Goal: Task Accomplishment & Management: Manage account settings

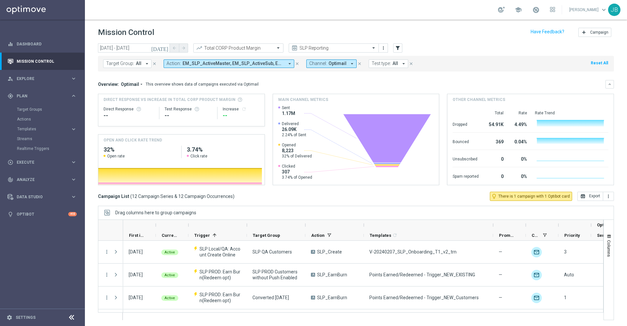
scroll to position [203, 0]
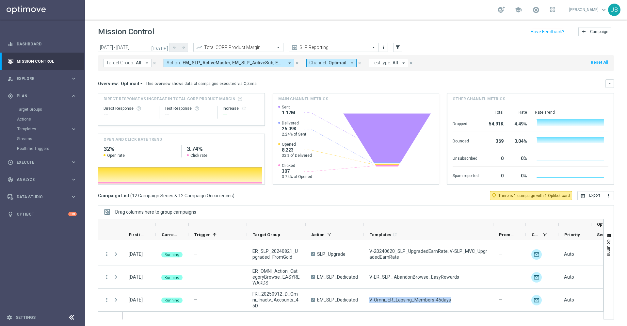
click at [164, 47] on icon "today" at bounding box center [160, 47] width 18 height 6
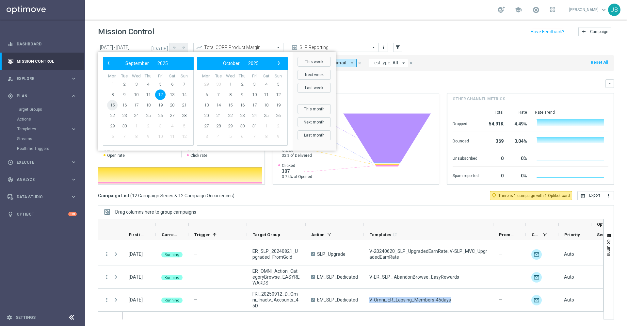
click at [113, 107] on span "15" at bounding box center [112, 105] width 10 height 10
type input "15 Sep 2025 - 15 Sep 2025"
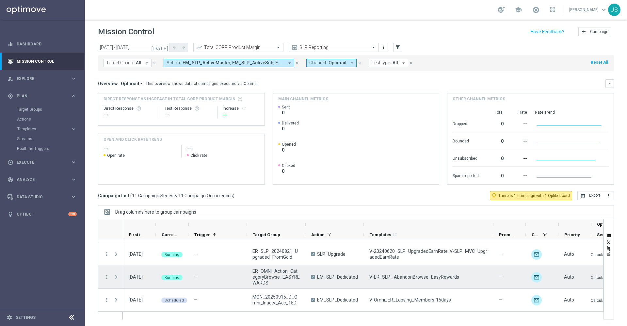
scroll to position [180, 0]
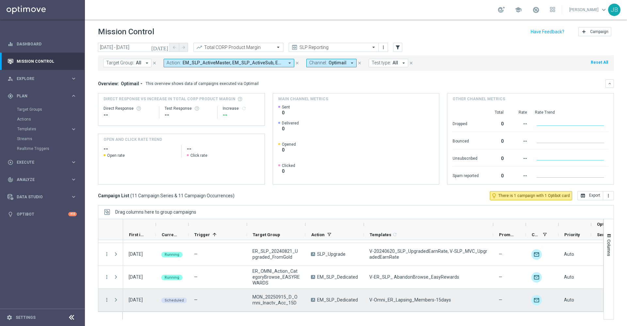
click at [293, 300] on span "MON_20250915_D_Omni_Inactv_Acc_15D" at bounding box center [276, 300] width 47 height 12
drag, startPoint x: 450, startPoint y: 296, endPoint x: 369, endPoint y: 302, distance: 81.9
click at [369, 302] on div "V-Omni_ER_Lapsing_Members-15days" at bounding box center [428, 300] width 129 height 23
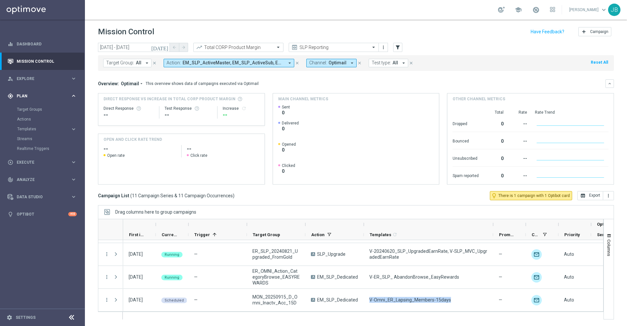
click at [28, 97] on span "Plan" at bounding box center [44, 96] width 54 height 4
click at [28, 99] on div "gps_fixed Plan keyboard_arrow_right" at bounding box center [42, 95] width 84 height 17
click at [30, 128] on span "Templates" at bounding box center [40, 129] width 47 height 4
click at [33, 141] on link "Optimail" at bounding box center [44, 138] width 48 height 5
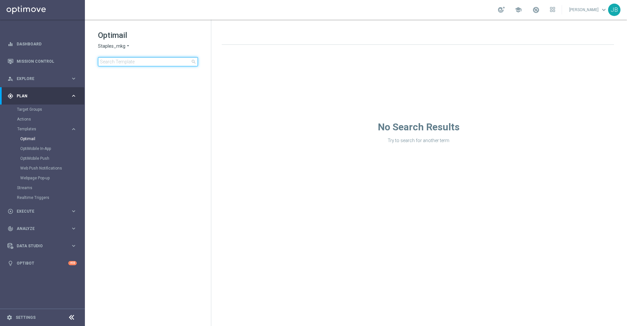
click at [130, 63] on input at bounding box center [148, 61] width 100 height 9
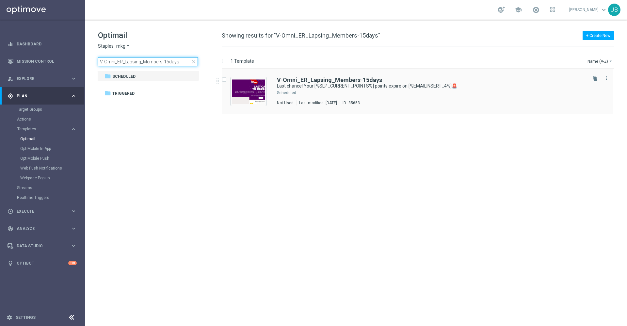
type input "V-Omni_ER_Lapsing_Members-15days"
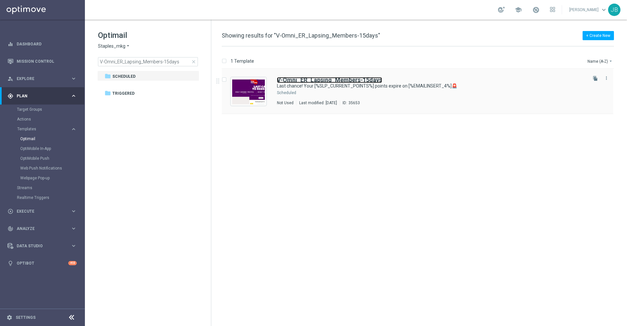
click at [315, 80] on b "V-Omni_ER_Lapsing_Members-15days" at bounding box center [329, 79] width 105 height 7
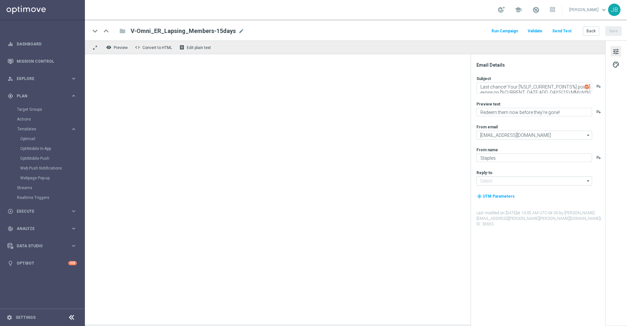
type input "info@staples.com"
type textarea "Last chance! Your [%SLP_CURRENT_POINTS%] points expire on [%EMAILINSERT_4%]🚨"
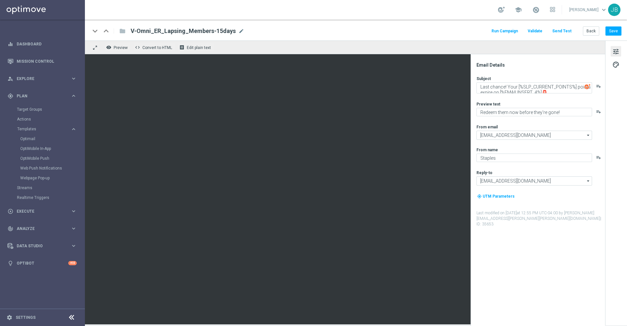
click at [559, 30] on button "Send Test" at bounding box center [562, 31] width 21 height 9
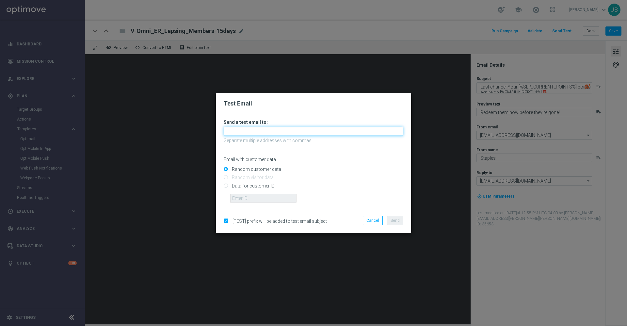
click at [245, 135] on input "text" at bounding box center [314, 131] width 180 height 9
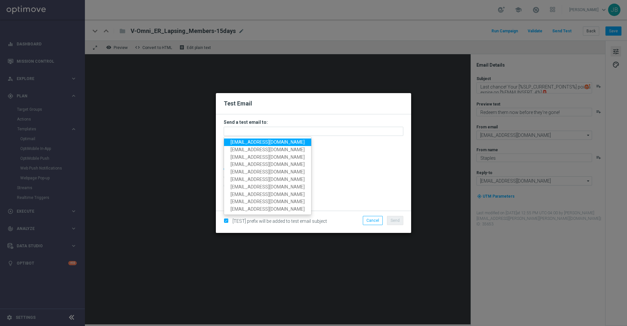
click at [260, 142] on span "staples.336a@litmusemail.com" at bounding box center [268, 142] width 74 height 5
type input "staples.336a@litmusemail.com"
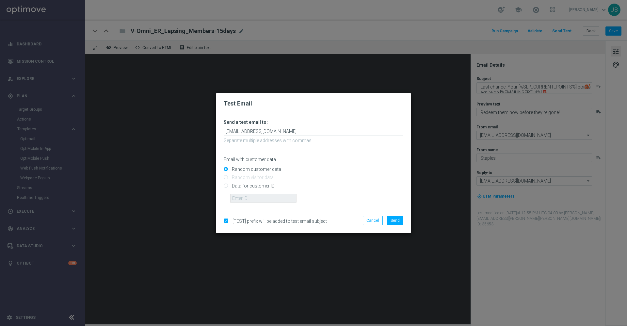
click at [226, 186] on input "Data for customer ID:" at bounding box center [314, 188] width 180 height 9
radio input "true"
click at [240, 196] on input "text" at bounding box center [263, 198] width 66 height 9
paste input "10000050108"
type input "10000050108"
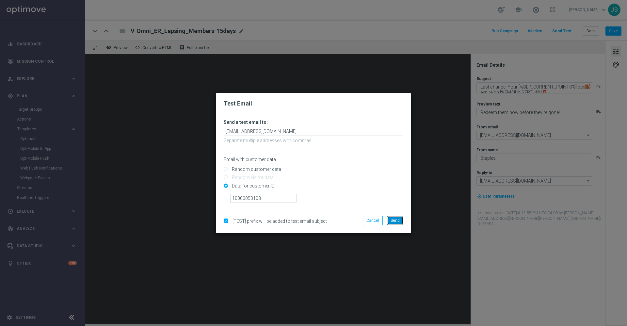
click at [396, 221] on span "Send" at bounding box center [395, 220] width 9 height 5
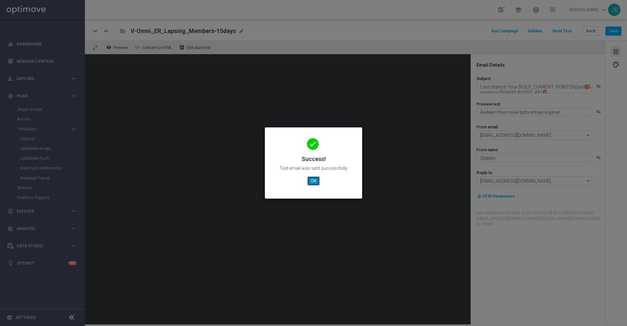
click at [313, 183] on button "OK" at bounding box center [314, 180] width 12 height 9
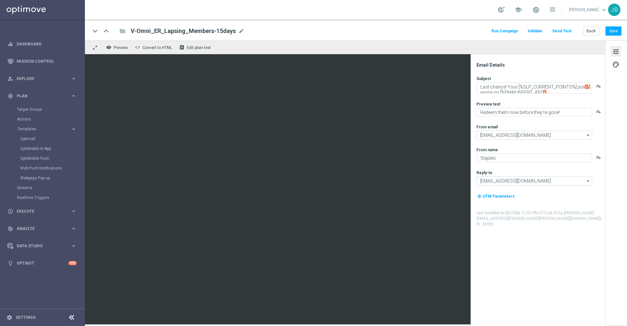
click at [561, 32] on button "Send Test" at bounding box center [562, 31] width 21 height 9
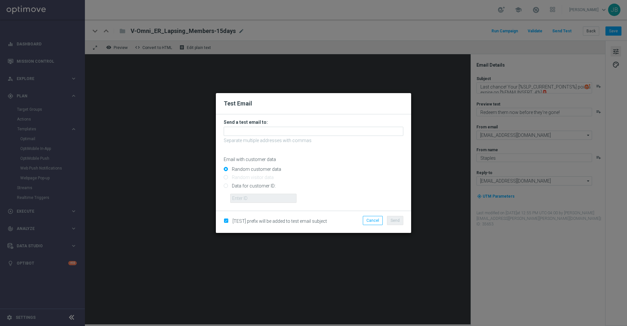
click at [228, 186] on input "Data for customer ID:" at bounding box center [314, 188] width 180 height 9
radio input "true"
click at [241, 200] on input "text" at bounding box center [263, 198] width 66 height 9
paste input "10000060914"
type input "10000060914"
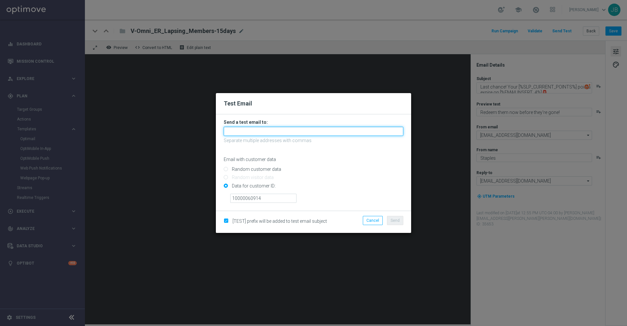
click at [243, 129] on input "text" at bounding box center [314, 131] width 180 height 9
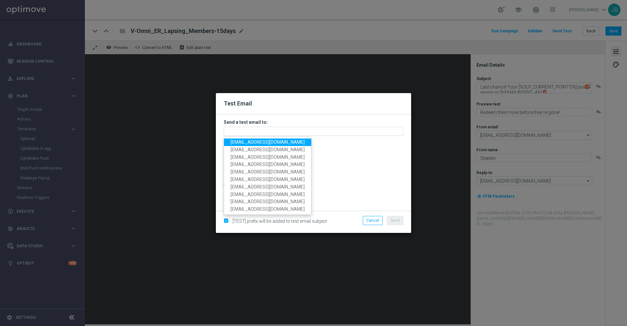
click at [257, 141] on span "staples.336a@litmusemail.com" at bounding box center [268, 142] width 74 height 5
type input "staples.336a@litmusemail.com"
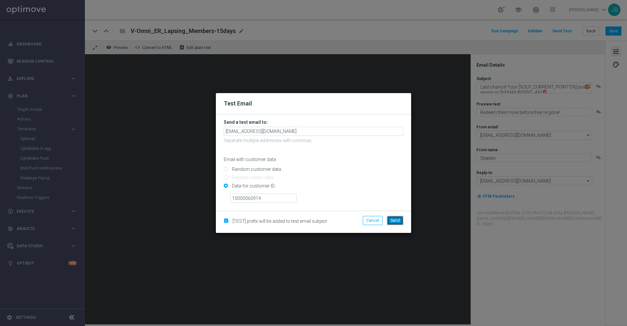
click at [401, 221] on button "Send" at bounding box center [395, 220] width 16 height 9
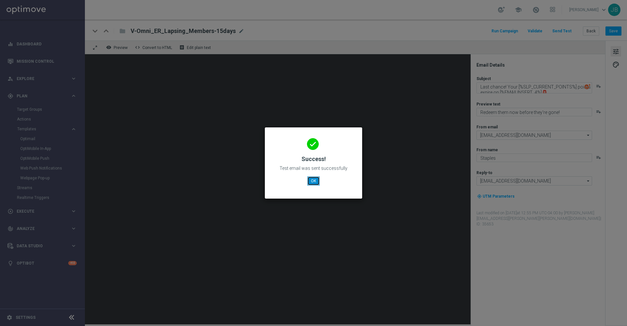
click at [315, 181] on button "OK" at bounding box center [314, 180] width 12 height 9
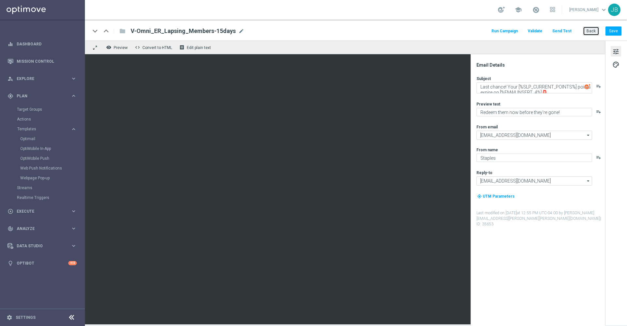
click at [592, 30] on button "Back" at bounding box center [591, 30] width 16 height 9
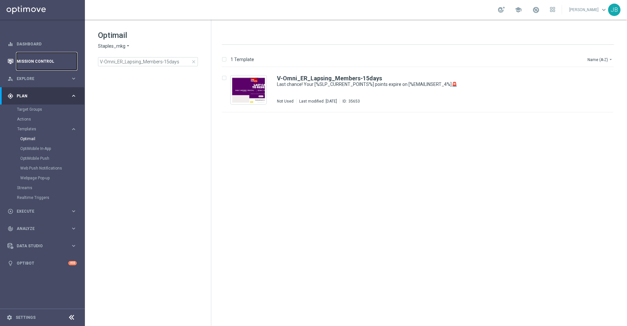
click at [50, 62] on link "Mission Control" at bounding box center [47, 61] width 60 height 17
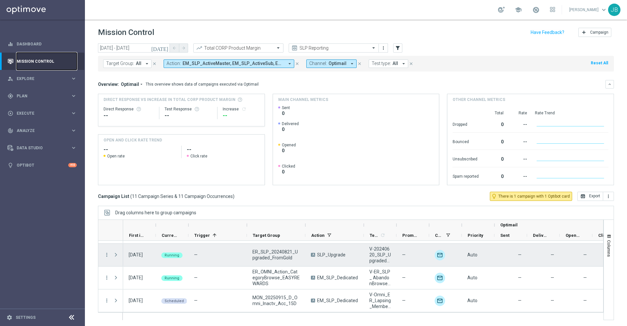
scroll to position [1, 0]
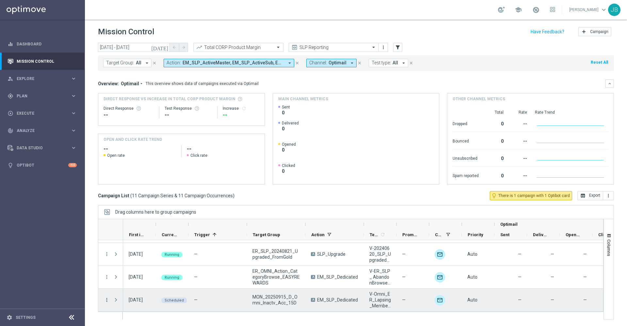
click at [107, 301] on icon "more_vert" at bounding box center [107, 300] width 6 height 6
click at [147, 234] on div "Campaign Details" at bounding box center [150, 231] width 61 height 5
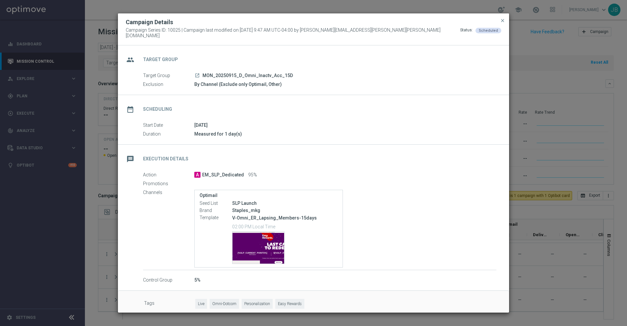
click at [40, 120] on modal-container "Campaign Details Campaign Series ID: 10025 | Campaign last modified on 12 Sep 2…" at bounding box center [313, 163] width 627 height 326
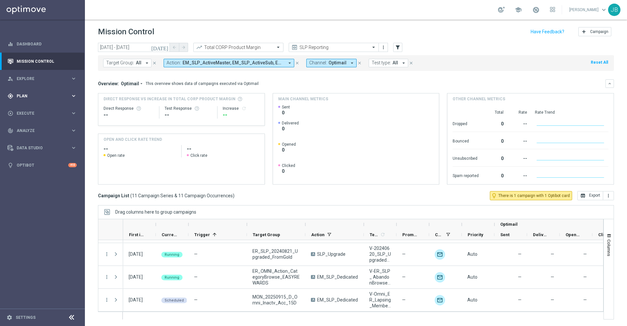
click at [29, 97] on span "Plan" at bounding box center [44, 96] width 54 height 4
click at [31, 130] on span "Templates" at bounding box center [40, 129] width 47 height 4
click at [34, 130] on span "Templates" at bounding box center [40, 129] width 47 height 4
click at [33, 137] on link "Optimail" at bounding box center [44, 138] width 48 height 5
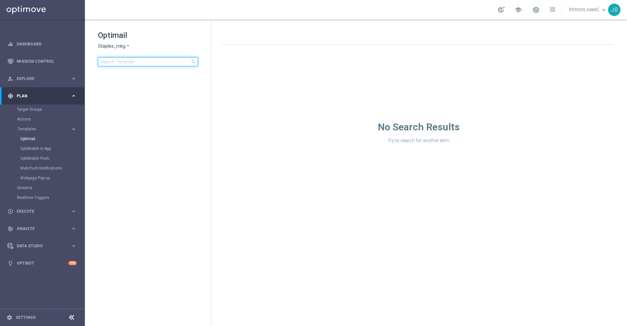
click at [116, 64] on input at bounding box center [148, 61] width 100 height 9
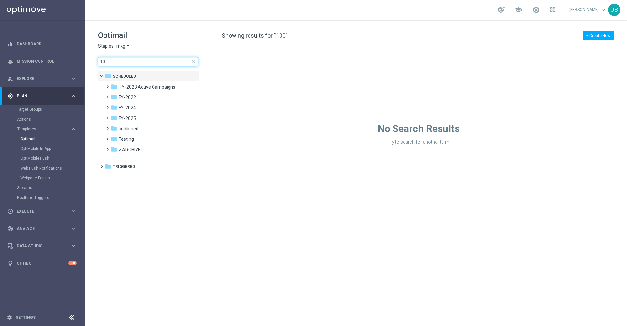
type input "1"
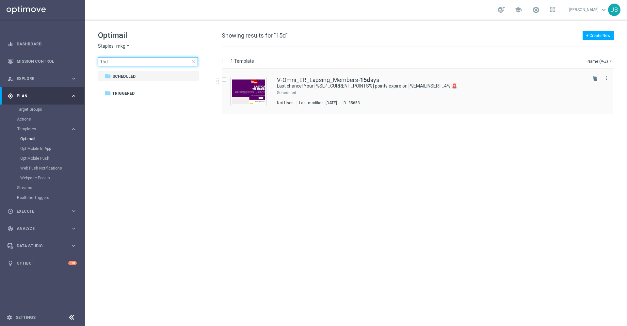
type input "15d"
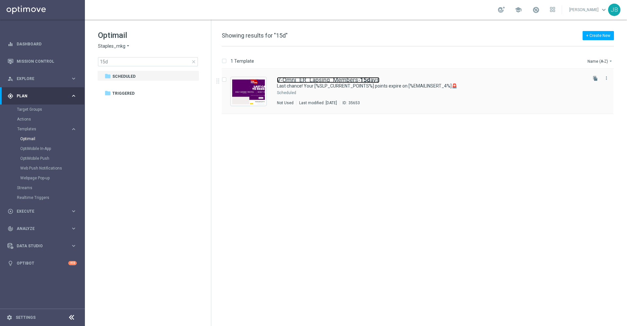
click at [305, 78] on link "V-Omni_ER_Lapsing_Members- 15d ays" at bounding box center [328, 80] width 103 height 6
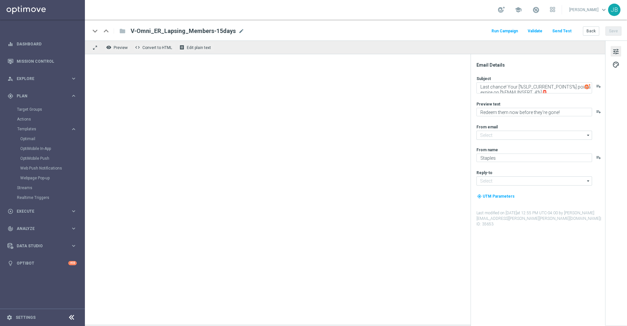
type input "staples@connected.staples.com"
type input "info@staples.com"
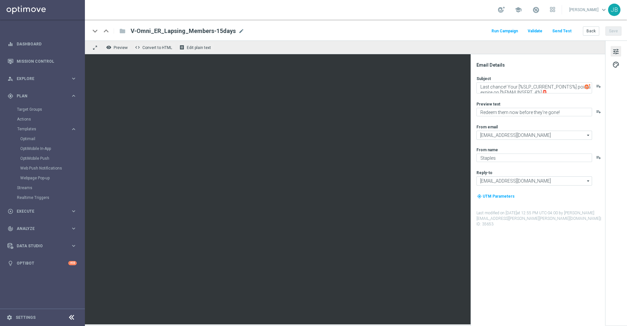
click at [564, 30] on button "Send Test" at bounding box center [562, 31] width 21 height 9
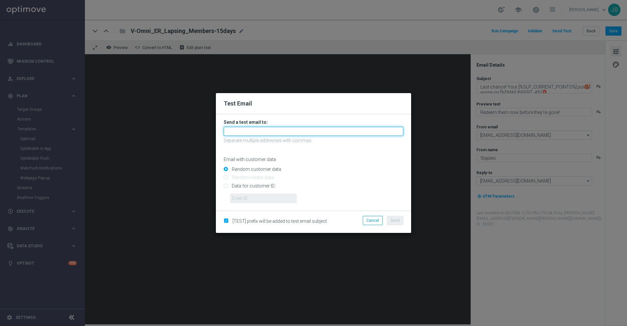
click at [275, 133] on input "text" at bounding box center [314, 131] width 180 height 9
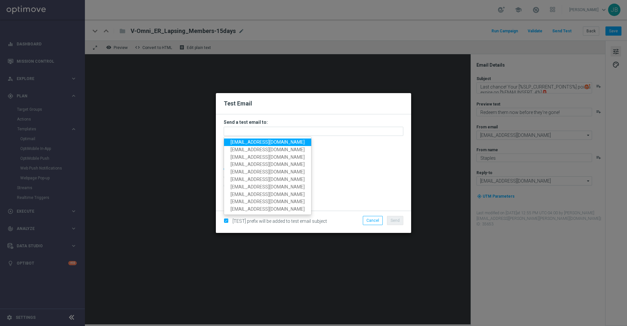
click at [268, 141] on span "staples.336a@litmusemail.com" at bounding box center [268, 142] width 74 height 5
type input "staples.336a@litmusemail.com"
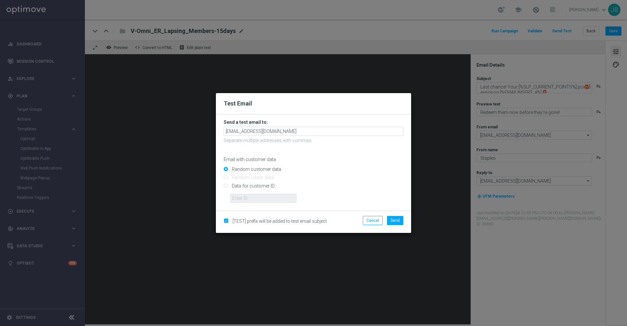
click at [228, 186] on input "Data for customer ID:" at bounding box center [314, 188] width 180 height 9
radio input "true"
click at [238, 196] on input "text" at bounding box center [263, 198] width 66 height 9
paste input "10000017453"
type input "10000017453"
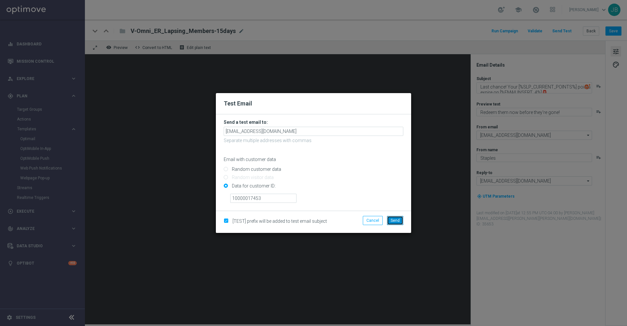
click at [403, 223] on button "Send" at bounding box center [395, 220] width 16 height 9
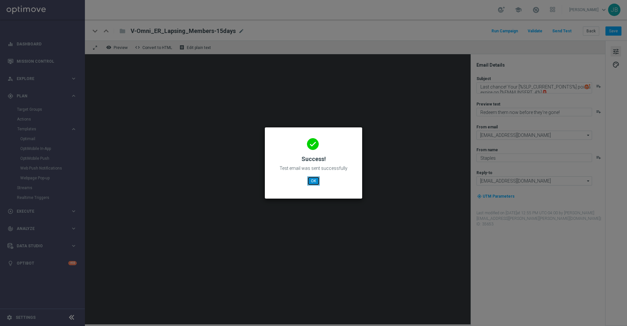
click at [309, 183] on button "OK" at bounding box center [314, 180] width 12 height 9
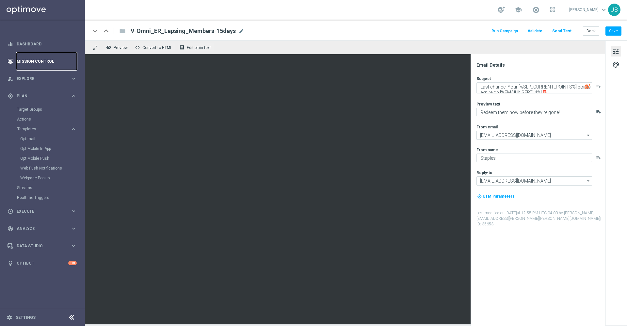
click at [47, 59] on link "Mission Control" at bounding box center [47, 61] width 60 height 17
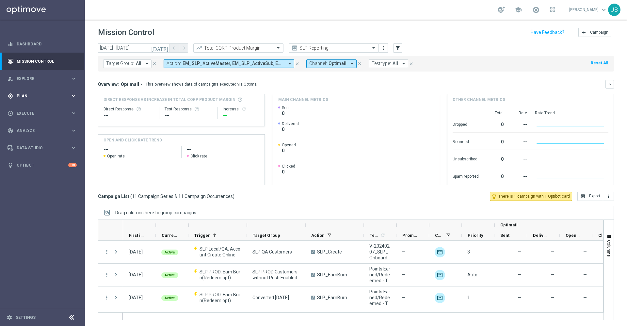
click at [42, 95] on span "Plan" at bounding box center [44, 96] width 54 height 4
click at [32, 110] on link "Target Groups" at bounding box center [42, 109] width 51 height 5
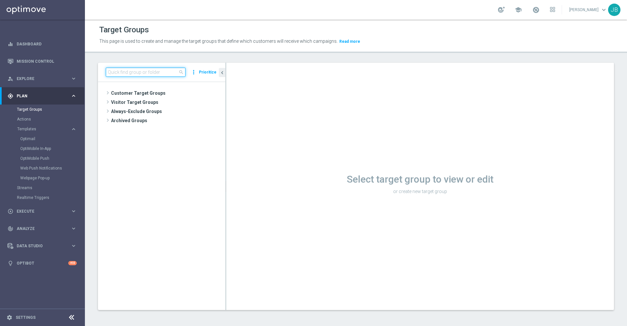
click at [144, 70] on input at bounding box center [146, 72] width 80 height 9
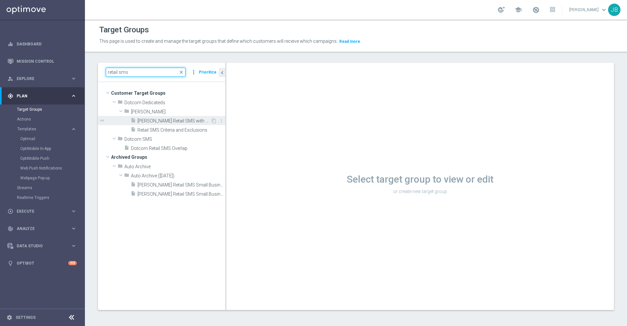
type input "retail sms"
click at [173, 122] on span "Johnny Retail SMS with Print Click" at bounding box center [174, 121] width 73 height 6
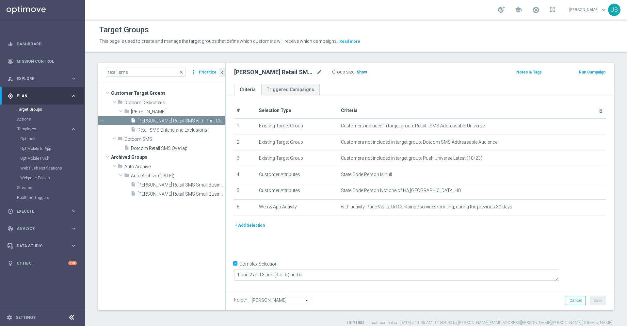
click at [361, 71] on span "Show" at bounding box center [362, 72] width 10 height 5
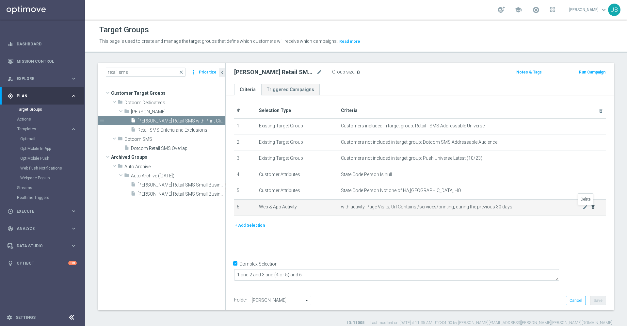
click at [591, 210] on icon "delete_forever" at bounding box center [593, 207] width 5 height 5
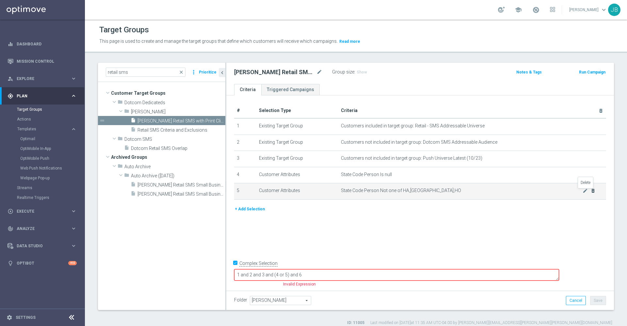
click at [591, 190] on icon "delete_forever" at bounding box center [593, 190] width 5 height 5
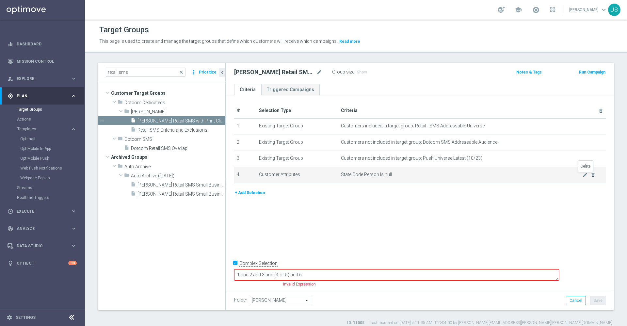
click at [591, 177] on icon "delete_forever" at bounding box center [593, 174] width 5 height 5
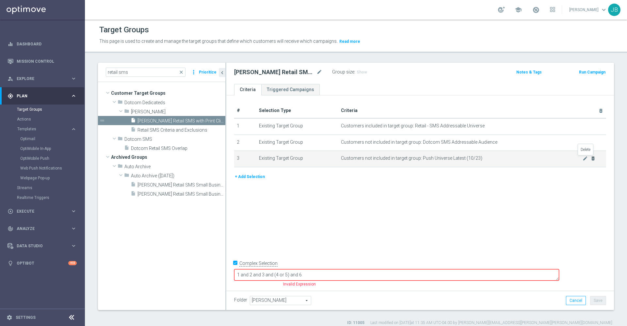
click at [591, 158] on icon "delete_forever" at bounding box center [593, 158] width 5 height 5
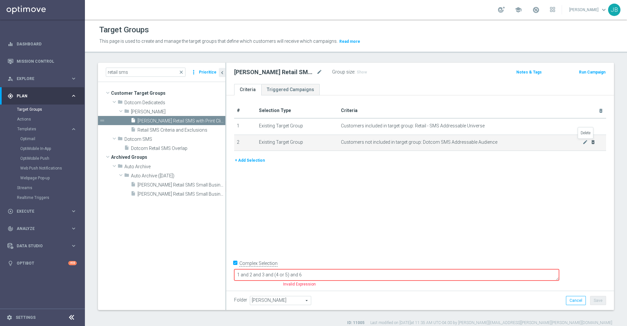
click at [591, 142] on icon "delete_forever" at bounding box center [593, 142] width 5 height 5
checkbox input "false"
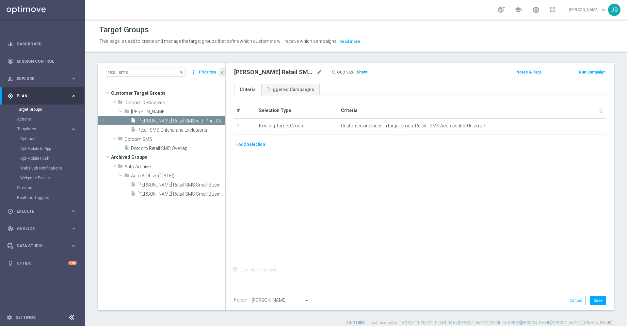
click at [364, 73] on span "Show" at bounding box center [362, 72] width 10 height 5
click at [566, 302] on button "Cancel" at bounding box center [576, 300] width 20 height 9
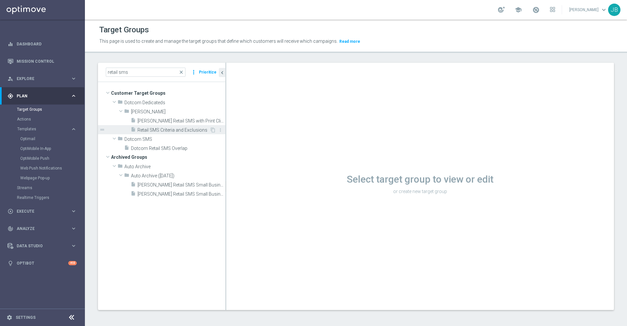
click at [178, 131] on span "Retail SMS Criteria and Exclusions" at bounding box center [174, 130] width 72 height 6
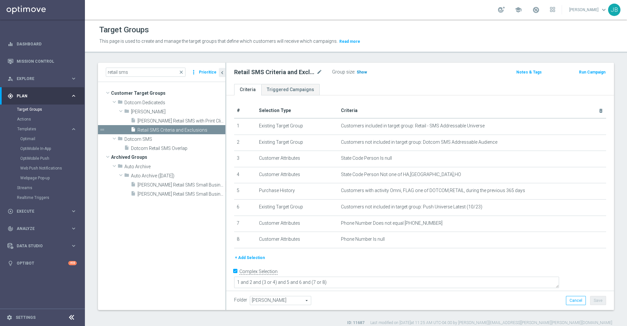
click at [357, 74] on span "Show" at bounding box center [362, 72] width 10 height 5
click at [56, 58] on link "Mission Control" at bounding box center [47, 61] width 60 height 17
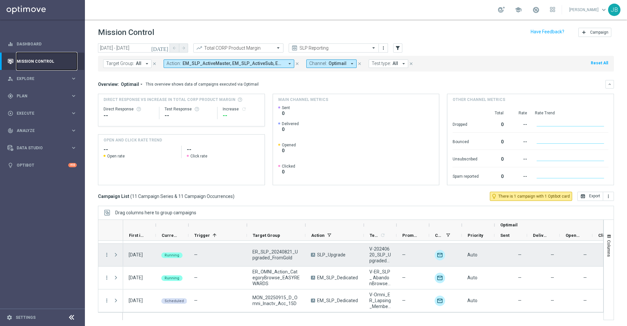
scroll to position [1, 0]
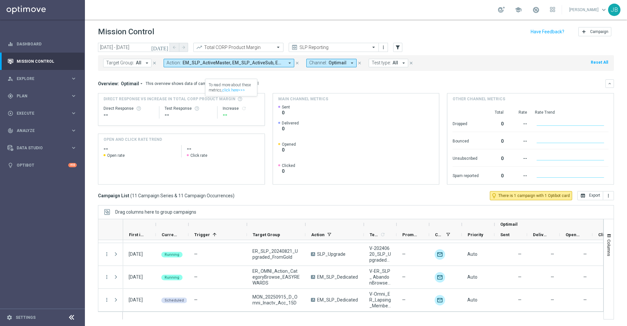
click at [167, 49] on icon "today" at bounding box center [160, 47] width 18 height 6
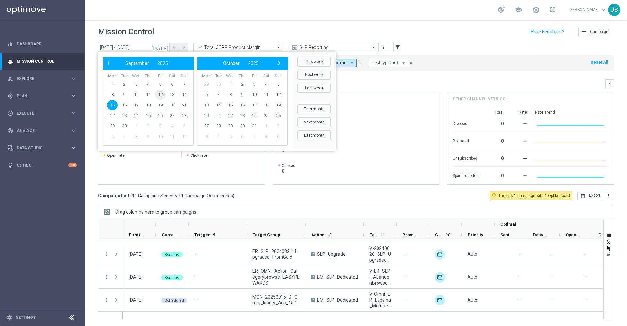
click at [161, 95] on span "12" at bounding box center [160, 95] width 10 height 10
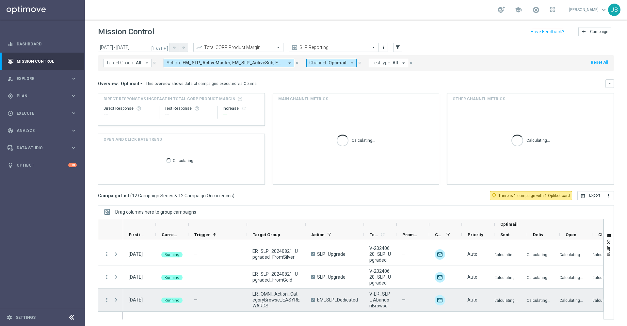
scroll to position [203, 0]
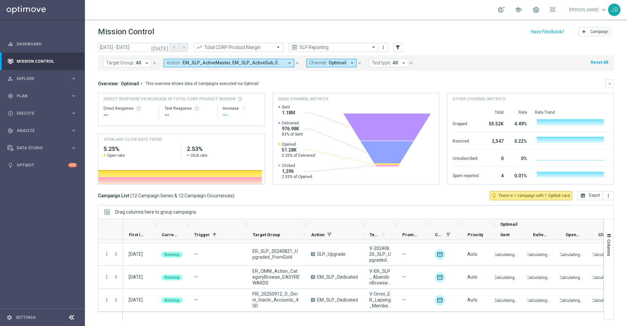
drag, startPoint x: 304, startPoint y: 225, endPoint x: 314, endPoint y: 225, distance: 9.8
click at [314, 225] on div "Optimail" at bounding box center [391, 224] width 537 height 10
click at [166, 47] on icon "today" at bounding box center [160, 47] width 18 height 6
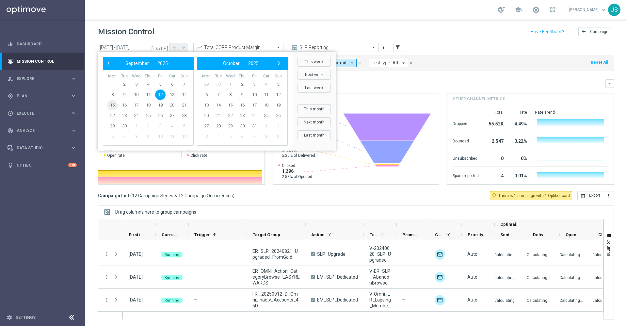
click at [113, 105] on span "15" at bounding box center [112, 105] width 10 height 10
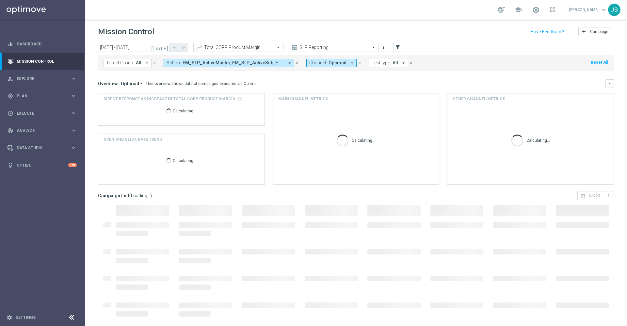
type input "15 Sep 2025 - 15 Sep 2025"
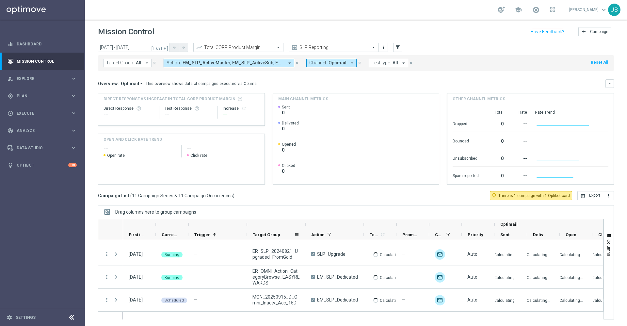
scroll to position [180, 0]
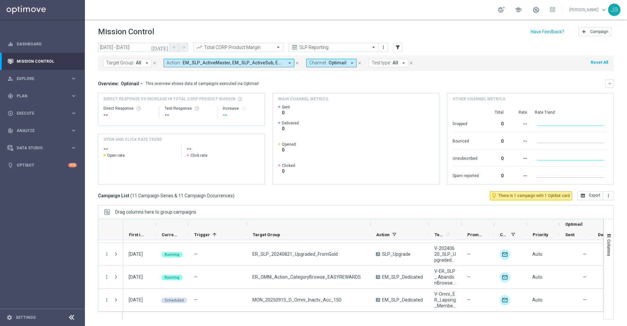
drag, startPoint x: 305, startPoint y: 224, endPoint x: 370, endPoint y: 229, distance: 65.3
click at [370, 229] on div at bounding box center [370, 224] width 3 height 10
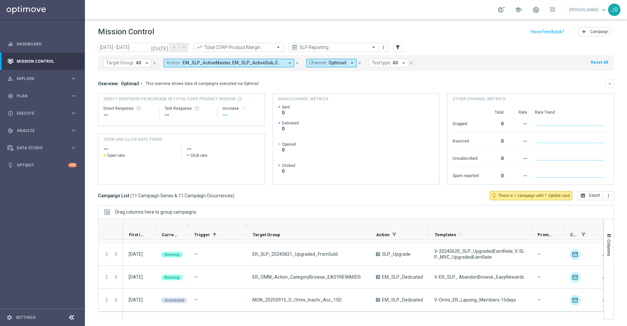
drag, startPoint x: 461, startPoint y: 224, endPoint x: 531, endPoint y: 229, distance: 70.4
click at [531, 229] on div "Optimail First in Range" at bounding box center [459, 229] width 672 height 21
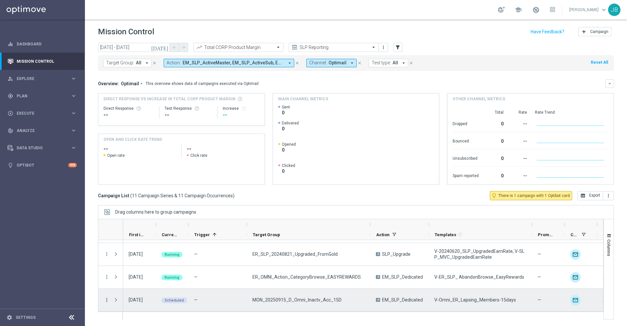
click at [105, 302] on icon "more_vert" at bounding box center [107, 300] width 6 height 6
click at [137, 233] on span "Campaign Details" at bounding box center [136, 231] width 33 height 5
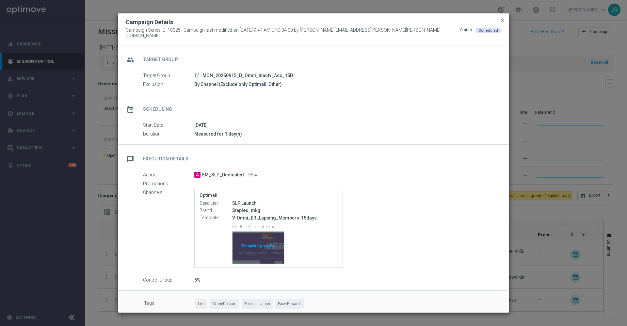
click at [258, 241] on div "Template preview" at bounding box center [259, 248] width 52 height 32
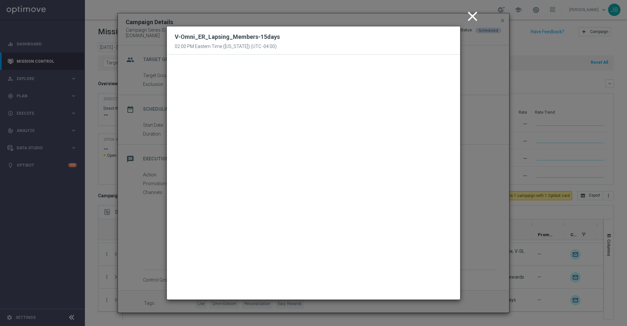
click at [472, 19] on icon "close" at bounding box center [473, 16] width 16 height 16
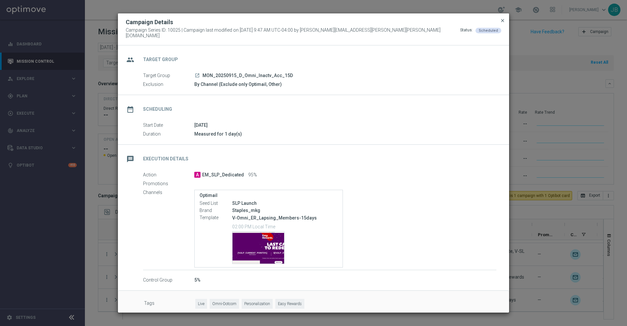
click at [503, 23] on span "close" at bounding box center [502, 20] width 5 height 5
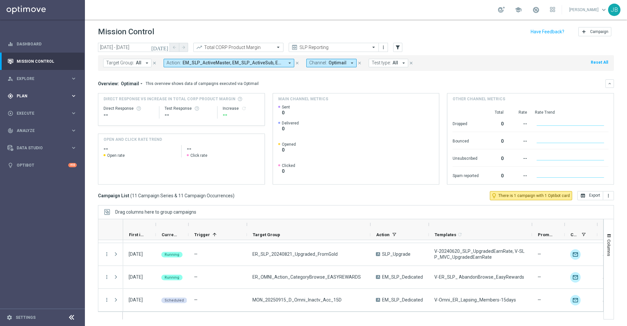
click at [41, 90] on div "gps_fixed Plan keyboard_arrow_right" at bounding box center [42, 95] width 84 height 17
click at [38, 110] on link "Target Groups" at bounding box center [42, 109] width 51 height 5
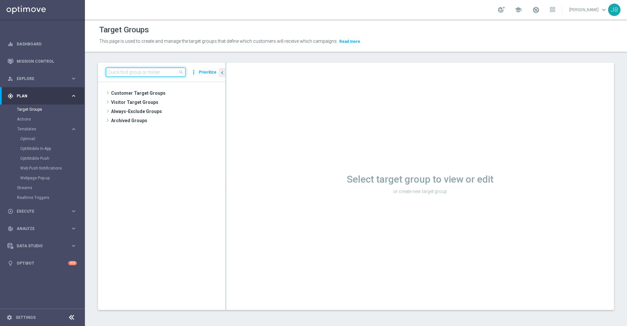
click at [147, 74] on input at bounding box center [146, 72] width 80 height 9
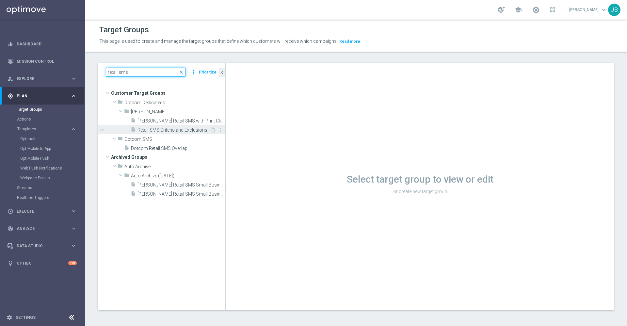
type input "retail sms"
click at [167, 127] on span "Retail SMS Criteria and Exclusions" at bounding box center [174, 130] width 72 height 6
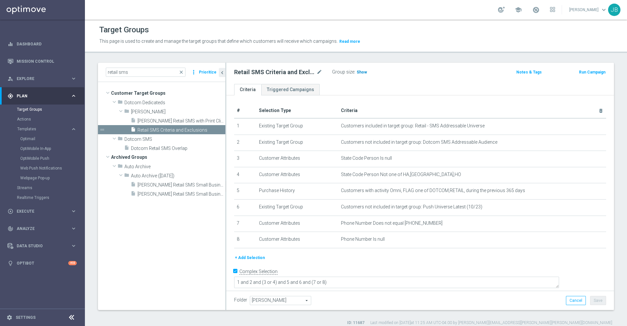
click at [361, 72] on span "Show" at bounding box center [362, 72] width 10 height 5
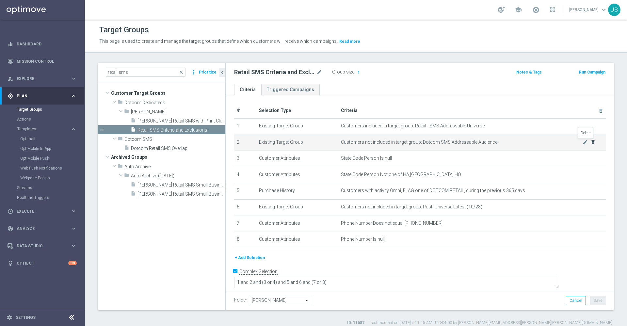
click at [591, 141] on icon "delete_forever" at bounding box center [593, 142] width 5 height 5
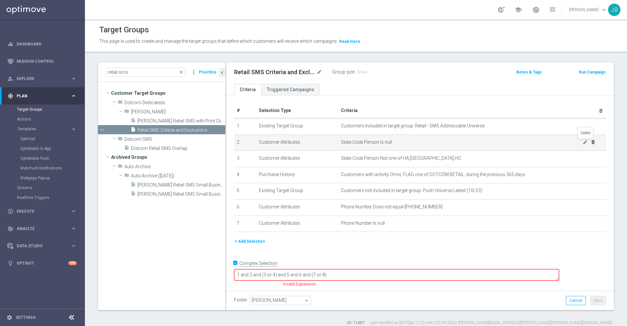
click at [591, 141] on icon "delete_forever" at bounding box center [593, 142] width 5 height 5
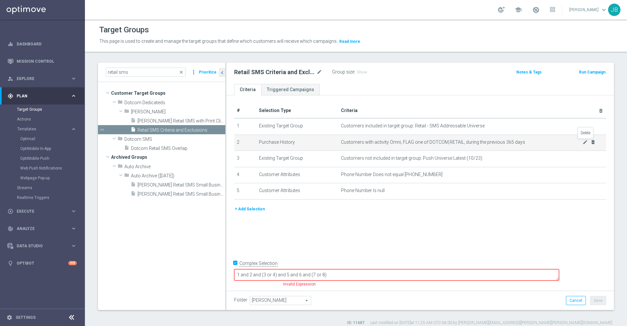
click at [591, 141] on icon "delete_forever" at bounding box center [593, 142] width 5 height 5
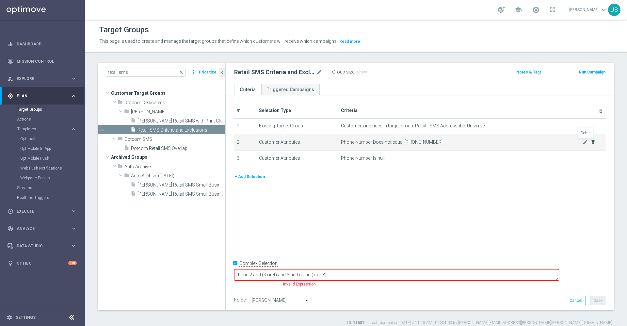
click at [591, 141] on icon "delete_forever" at bounding box center [593, 142] width 5 height 5
checkbox input "false"
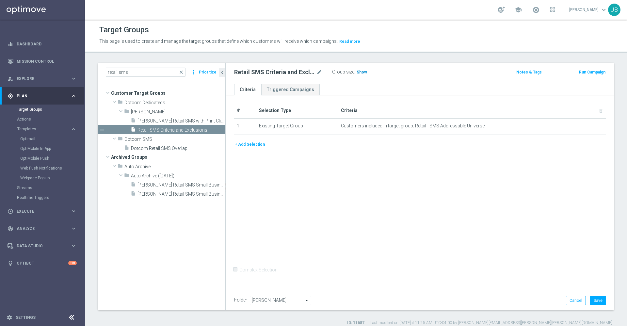
click at [363, 71] on span "Show" at bounding box center [362, 72] width 10 height 5
click at [42, 64] on link "Mission Control" at bounding box center [47, 61] width 60 height 17
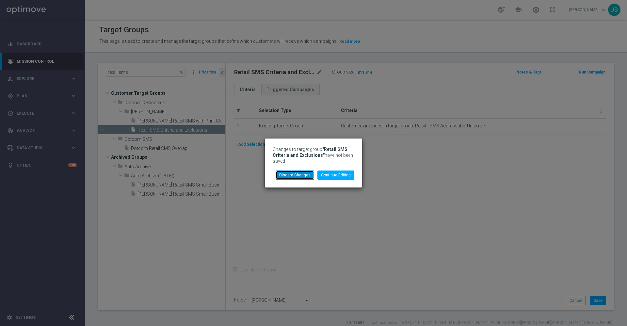
click at [305, 175] on button "Discard Changes" at bounding box center [295, 175] width 39 height 9
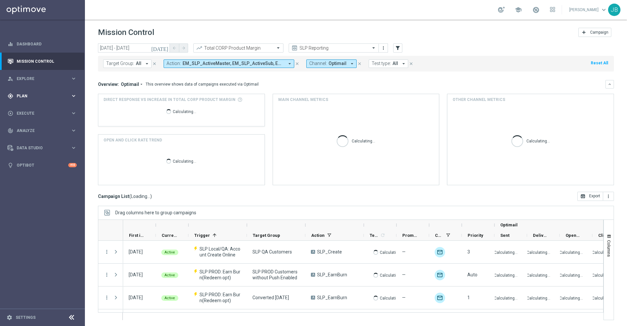
click at [46, 96] on span "Plan" at bounding box center [44, 96] width 54 height 4
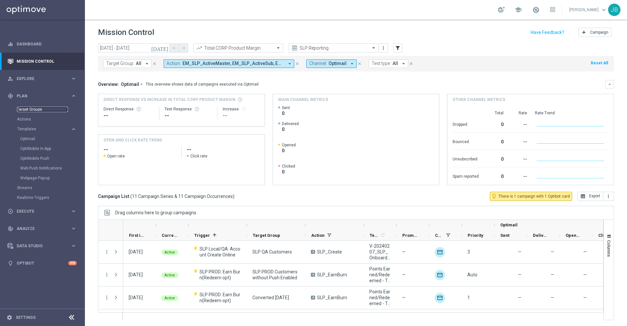
click at [38, 109] on link "Target Groups" at bounding box center [42, 109] width 51 height 5
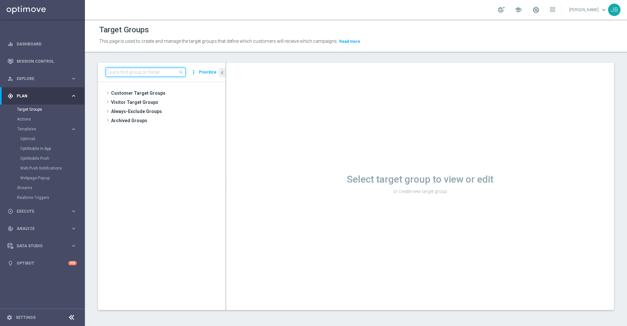
click at [133, 70] on input at bounding box center [146, 72] width 80 height 9
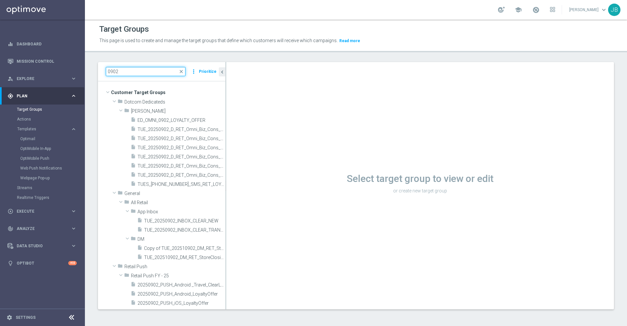
click at [132, 71] on input "0902" at bounding box center [146, 71] width 80 height 9
type input "0"
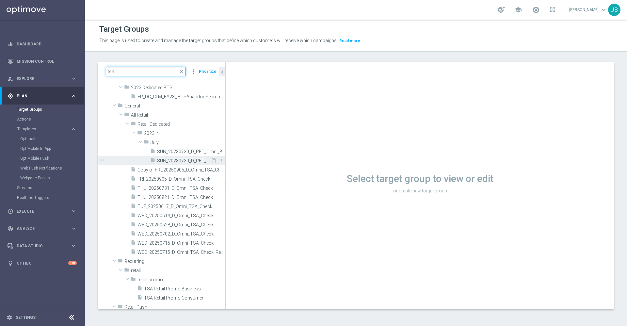
scroll to position [24, 0]
type input "tsa"
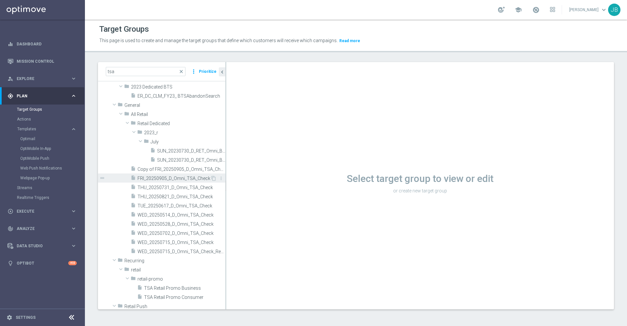
click at [168, 177] on span "FRI_20250905_D_Omni_TSA_Check" at bounding box center [174, 179] width 73 height 6
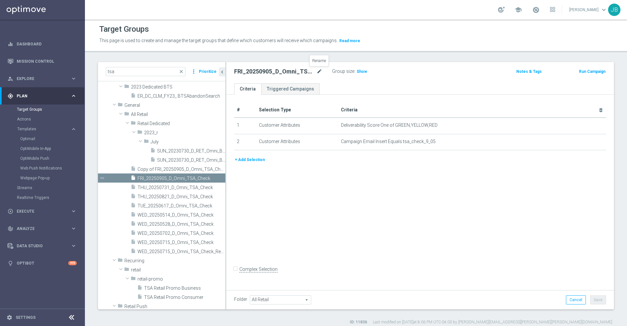
click at [319, 72] on icon "mode_edit" at bounding box center [320, 72] width 6 height 8
click at [175, 180] on span "FRI_20250905_D_Omni_TSA_Check" at bounding box center [174, 179] width 73 height 6
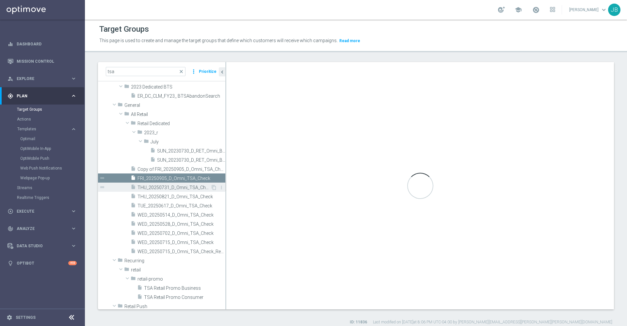
click at [176, 188] on span "THU_20250731_D_Omni_TSA_Check" at bounding box center [174, 188] width 73 height 6
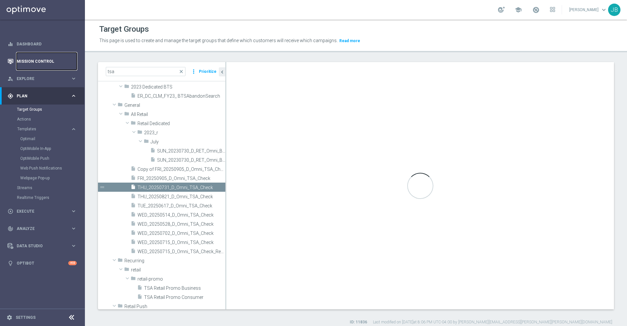
click at [46, 60] on link "Mission Control" at bounding box center [47, 61] width 60 height 17
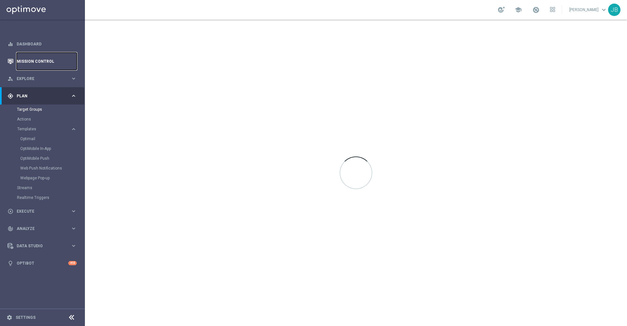
click at [46, 56] on link "Mission Control" at bounding box center [47, 61] width 60 height 17
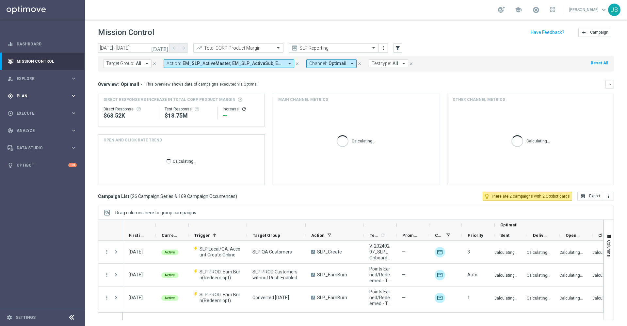
click at [51, 97] on span "Plan" at bounding box center [44, 96] width 54 height 4
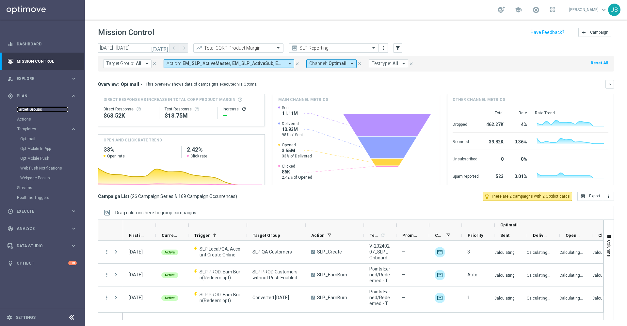
click at [47, 110] on link "Target Groups" at bounding box center [42, 109] width 51 height 5
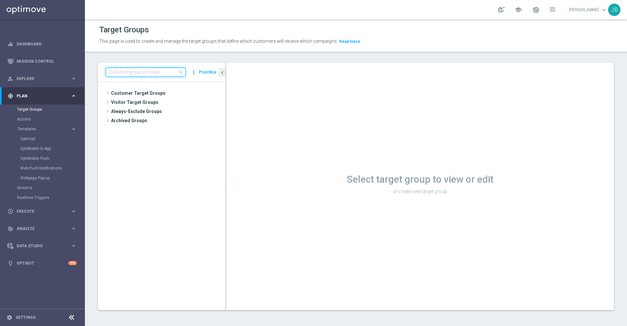
click at [139, 71] on input at bounding box center [146, 72] width 80 height 9
click at [140, 91] on span "Customer Target Groups" at bounding box center [160, 93] width 99 height 9
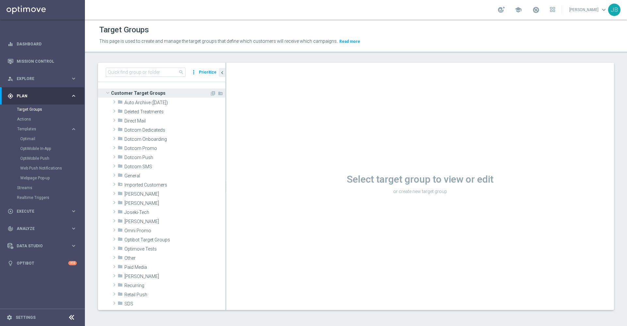
click at [141, 93] on span "Customer Target Groups" at bounding box center [160, 93] width 99 height 9
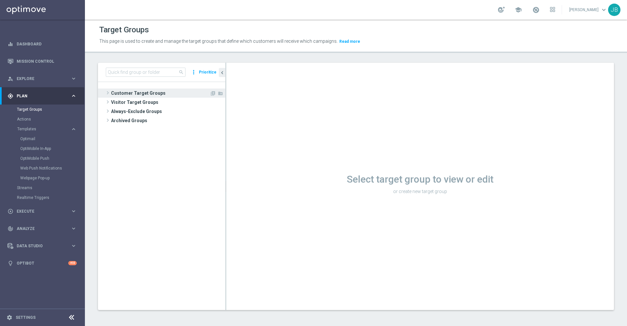
click at [141, 93] on span "Customer Target Groups" at bounding box center [160, 93] width 99 height 9
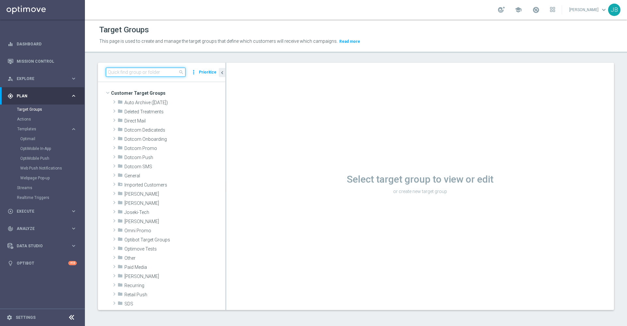
click at [133, 71] on input at bounding box center [146, 72] width 80 height 9
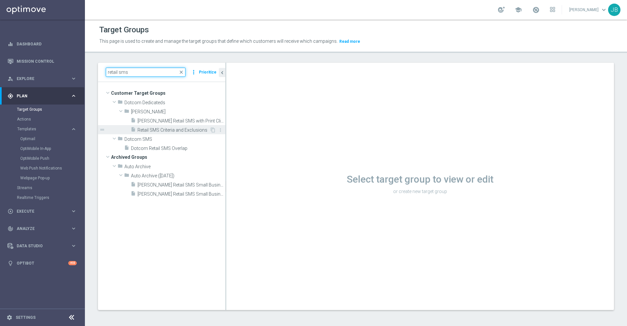
type input "retail sms"
click at [156, 130] on span "Retail SMS Criteria and Exclusions" at bounding box center [174, 130] width 72 height 6
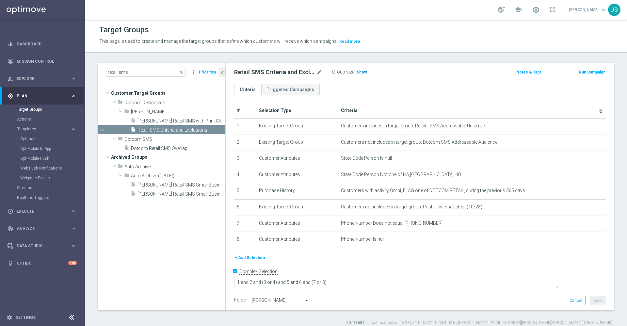
click at [365, 75] on h3 "Show" at bounding box center [362, 72] width 12 height 7
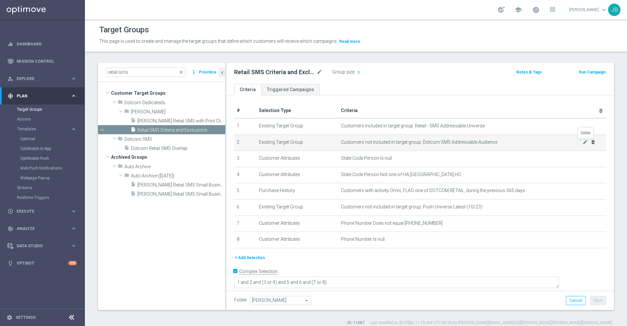
click at [591, 141] on icon "delete_forever" at bounding box center [593, 142] width 5 height 5
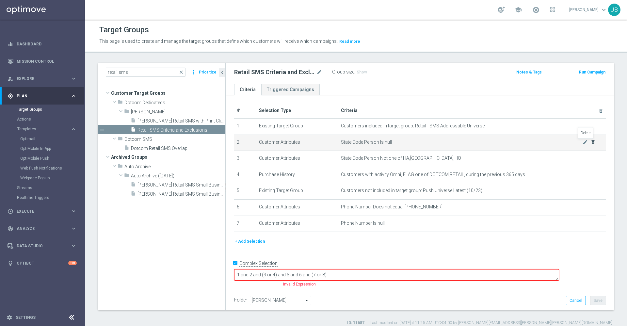
click at [591, 141] on icon "delete_forever" at bounding box center [593, 142] width 5 height 5
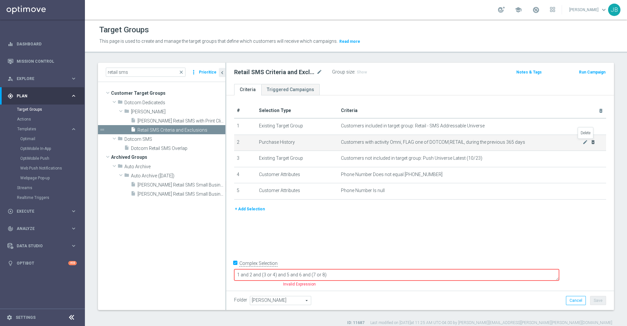
click at [591, 141] on icon "delete_forever" at bounding box center [593, 142] width 5 height 5
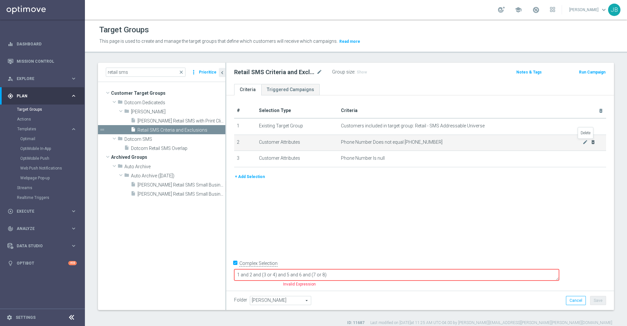
click at [591, 141] on icon "delete_forever" at bounding box center [593, 142] width 5 height 5
checkbox input "false"
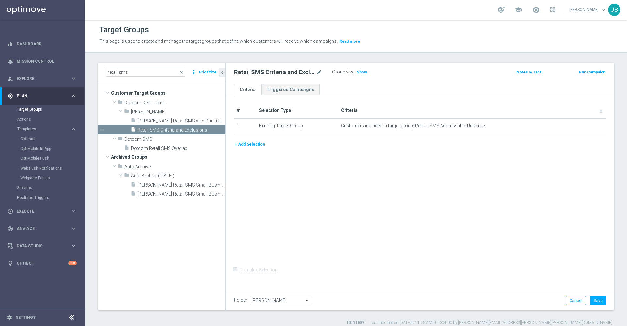
click at [252, 146] on button "+ Add Selection" at bounding box center [249, 144] width 31 height 7
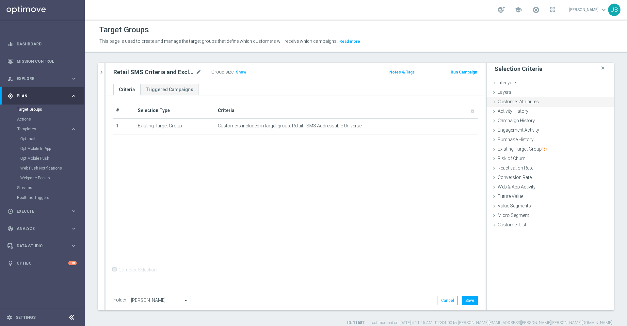
click at [523, 101] on span "Customer Attributes" at bounding box center [518, 101] width 41 height 5
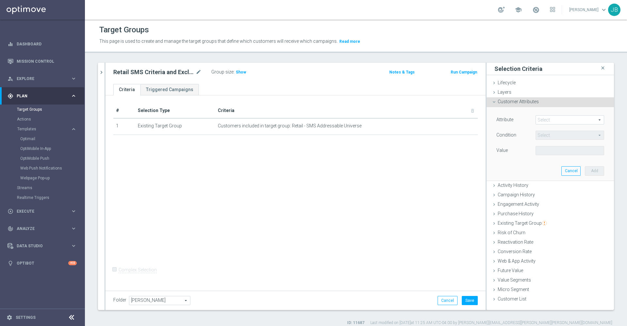
click at [538, 117] on span at bounding box center [570, 120] width 68 height 8
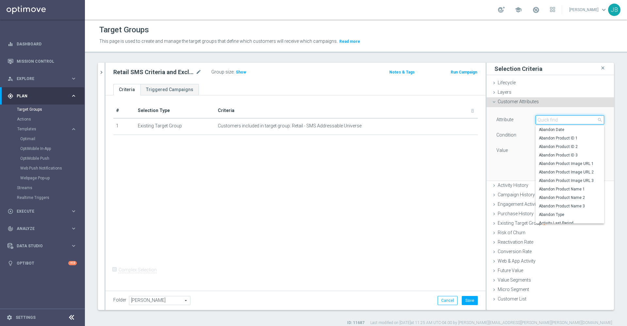
click at [539, 121] on input "search" at bounding box center [570, 119] width 69 height 9
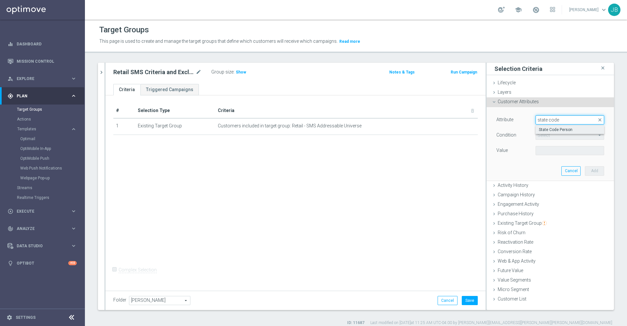
type input "state code"
click at [558, 132] on span "State Code Person" at bounding box center [570, 129] width 62 height 5
type input "State Code Person"
click at [548, 136] on span "Equals" at bounding box center [570, 135] width 68 height 8
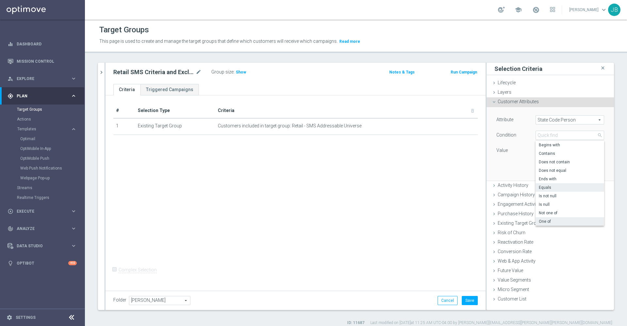
click at [544, 222] on span "One of" at bounding box center [570, 221] width 62 height 5
type input "One of"
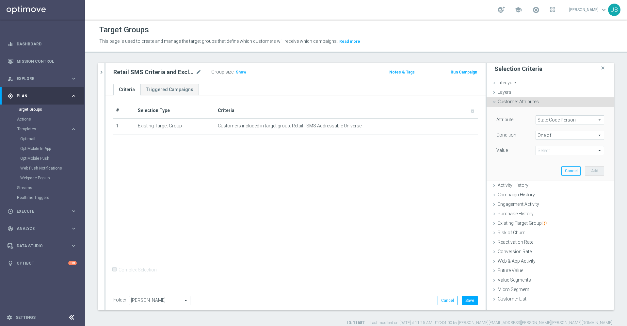
click at [557, 151] on span at bounding box center [570, 150] width 68 height 8
click at [539, 163] on input "Show Selected" at bounding box center [541, 165] width 4 height 4
checkbox input "false"
click at [545, 175] on label "(All)" at bounding box center [574, 175] width 59 height 8
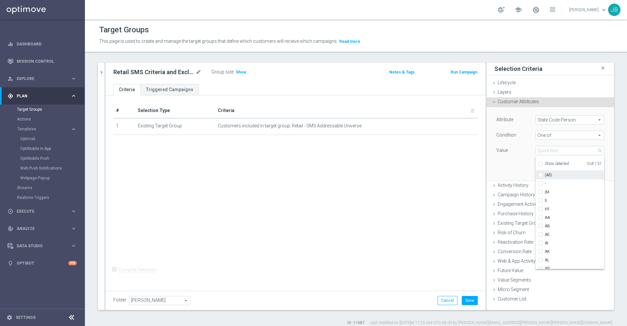
click at [541, 175] on input "(All)" at bounding box center [543, 175] width 4 height 4
checkbox input "true"
type input "Selected 131 of 131"
checkbox input "true"
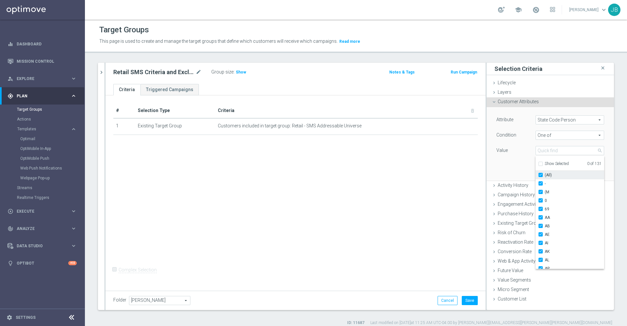
checkbox input "true"
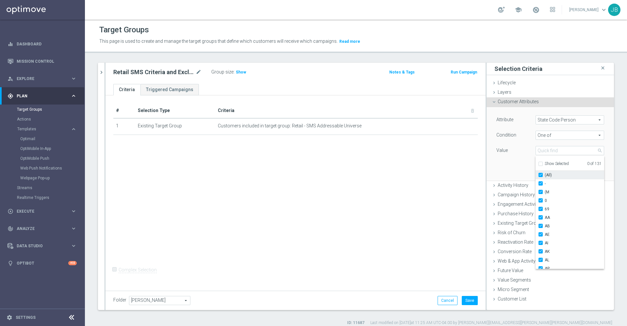
checkbox input "true"
click at [492, 167] on div "Attribute State Code Person State Code Person arrow_drop_down search Condition …" at bounding box center [551, 143] width 118 height 73
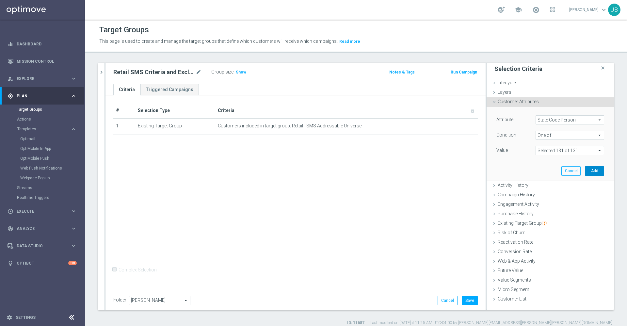
click at [585, 173] on button "Add" at bounding box center [594, 170] width 19 height 9
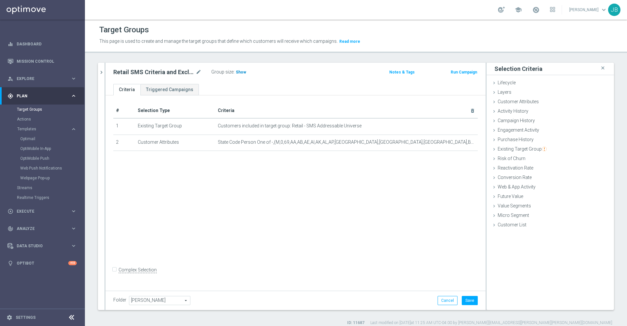
click at [241, 74] on span "Show" at bounding box center [241, 72] width 10 height 5
click at [442, 298] on button "Cancel" at bounding box center [448, 300] width 20 height 9
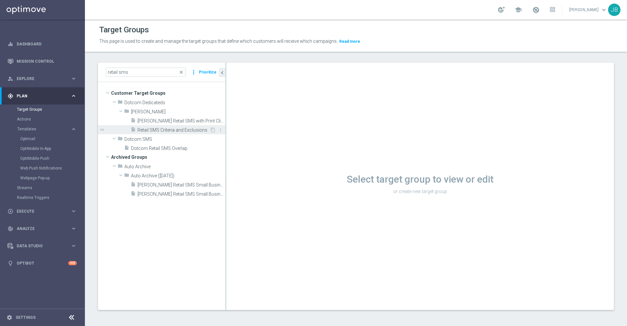
click at [174, 127] on span "Retail SMS Criteria and Exclusions" at bounding box center [174, 130] width 72 height 6
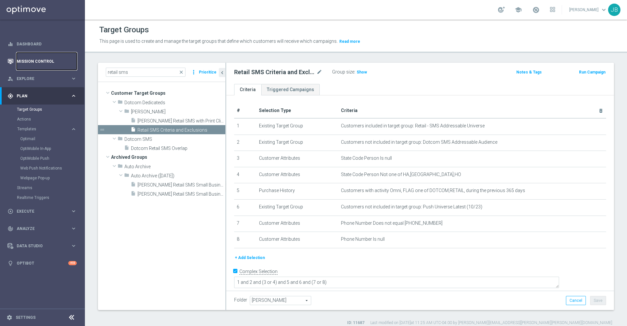
click at [42, 63] on link "Mission Control" at bounding box center [47, 61] width 60 height 17
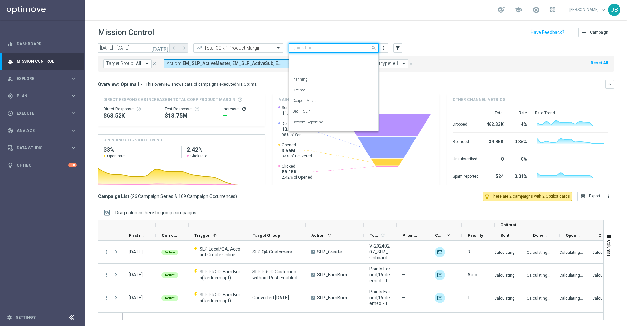
click at [339, 49] on input "text" at bounding box center [327, 48] width 70 height 6
click at [306, 71] on label "OMNI Reporting" at bounding box center [306, 72] width 28 height 6
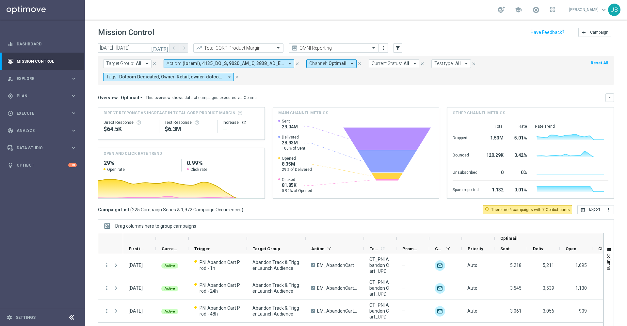
click at [165, 51] on icon "today" at bounding box center [160, 48] width 18 height 6
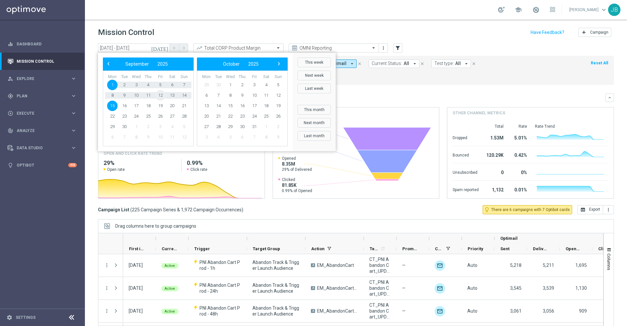
click at [158, 96] on span "12" at bounding box center [160, 95] width 10 height 10
click at [182, 97] on span "14" at bounding box center [184, 95] width 10 height 10
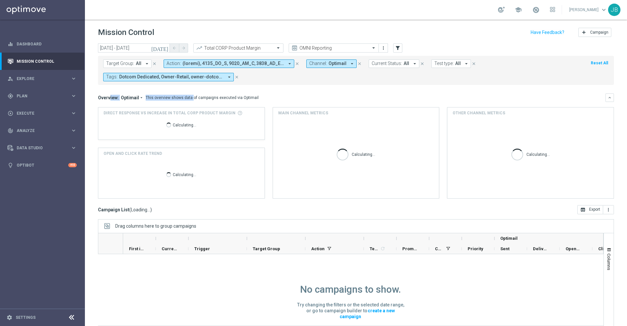
drag, startPoint x: 181, startPoint y: 97, endPoint x: 292, endPoint y: 68, distance: 114.8
click at [292, 68] on div "today 12 Sep 2025 - 14 Sep 2025 arrow_back arrow_forward Total CORP Product Mar…" at bounding box center [356, 181] width 542 height 277
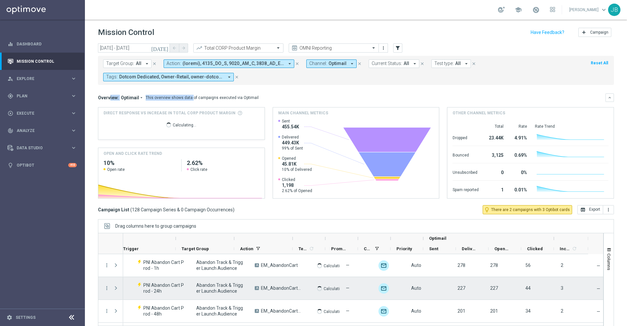
scroll to position [1, 0]
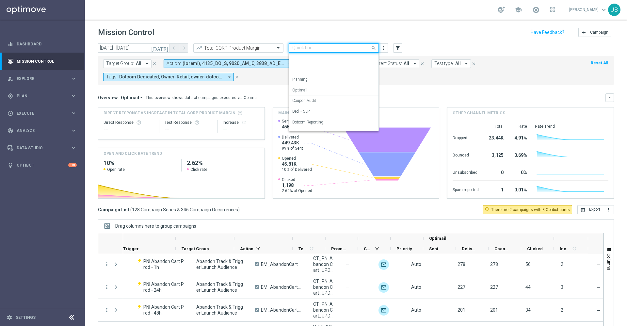
click at [341, 48] on input "text" at bounding box center [327, 48] width 70 height 6
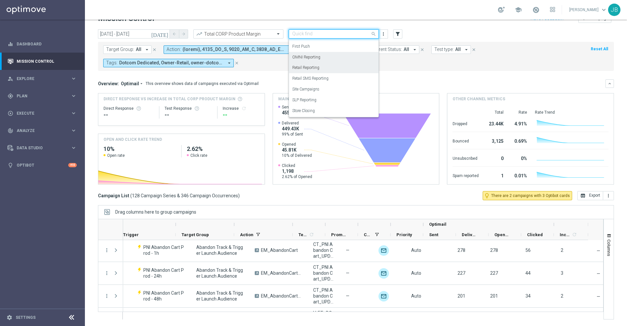
scroll to position [70, 0]
click at [313, 80] on label "Retail SMS Reporting" at bounding box center [310, 81] width 36 height 6
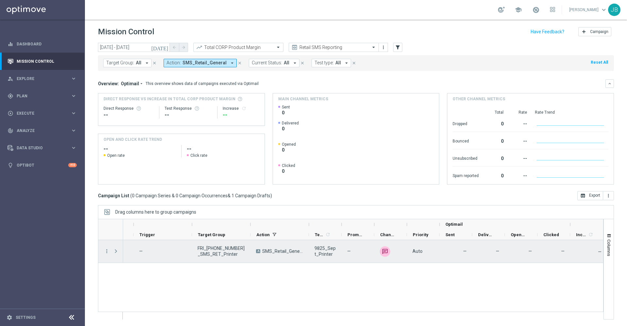
scroll to position [0, 0]
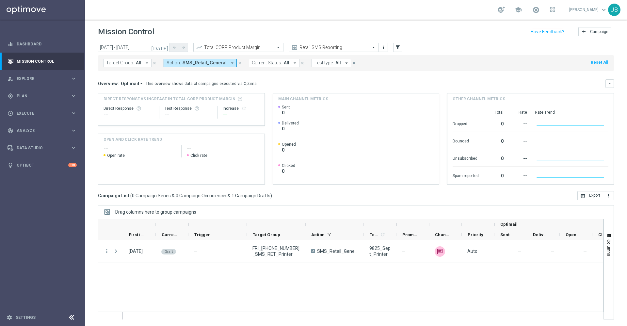
click at [165, 47] on icon "today" at bounding box center [160, 47] width 18 height 6
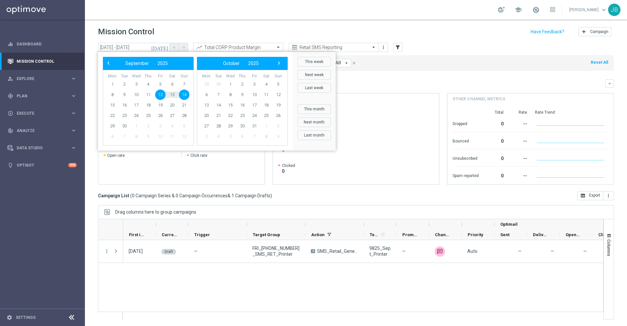
click at [163, 93] on span "12" at bounding box center [160, 95] width 10 height 10
click at [113, 107] on span "15" at bounding box center [112, 105] width 10 height 10
type input "12 Sep 2025 - 15 Sep 2025"
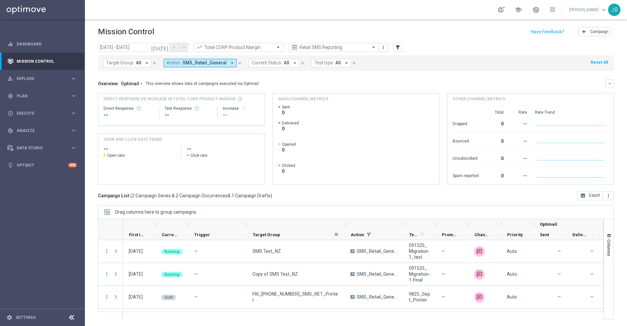
drag, startPoint x: 305, startPoint y: 225, endPoint x: 344, endPoint y: 237, distance: 41.3
click at [344, 237] on div "Optimail First in Range" at bounding box center [411, 229] width 576 height 21
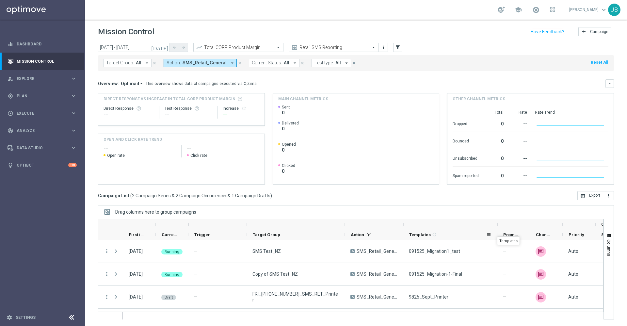
drag, startPoint x: 436, startPoint y: 224, endPoint x: 497, endPoint y: 231, distance: 61.7
click at [497, 231] on div "Optimail First in Range" at bounding box center [442, 229] width 638 height 21
click at [35, 44] on link "Dashboard" at bounding box center [47, 43] width 60 height 17
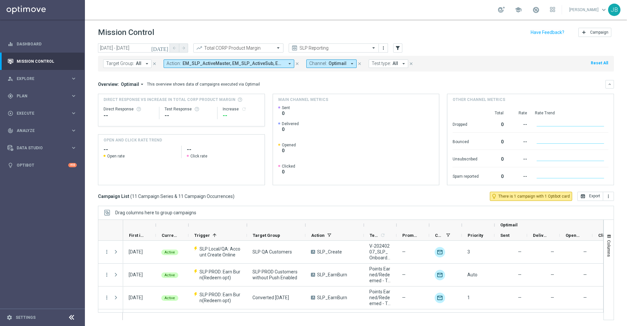
click at [136, 62] on span "All" at bounding box center [139, 64] width 6 height 6
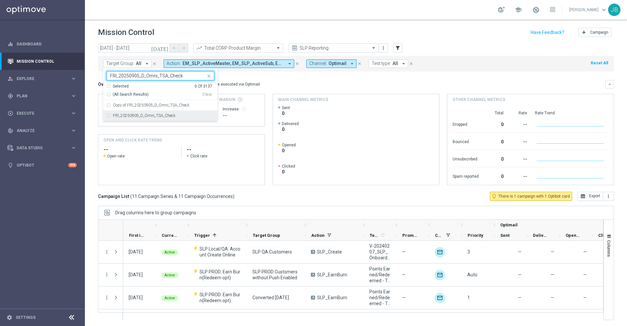
click at [152, 116] on label "FRI_20250905_D_Omni_TSA_Check" at bounding box center [144, 116] width 62 height 4
type input "FRI_20250905_D_Omni_TSA_Check"
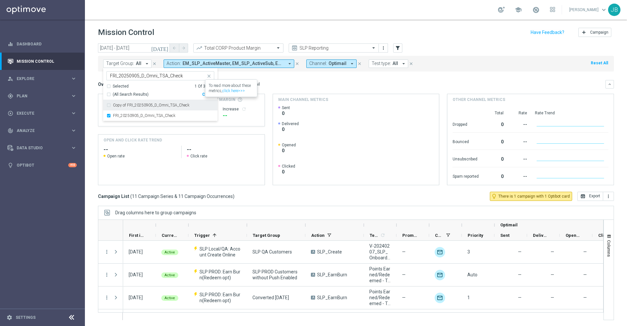
click at [295, 89] on div "Overview: Optimail arrow_drop_down This overview shows data of campaigns execut…" at bounding box center [356, 132] width 516 height 105
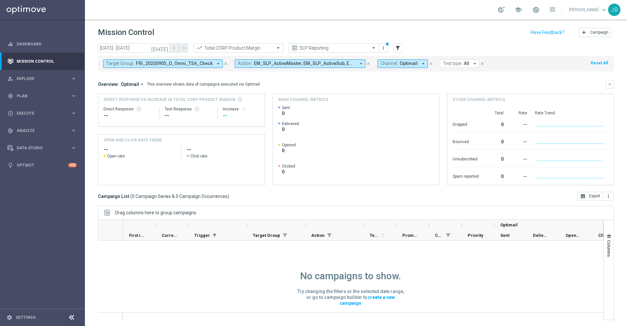
click at [169, 46] on button "[DATE]" at bounding box center [160, 48] width 20 height 10
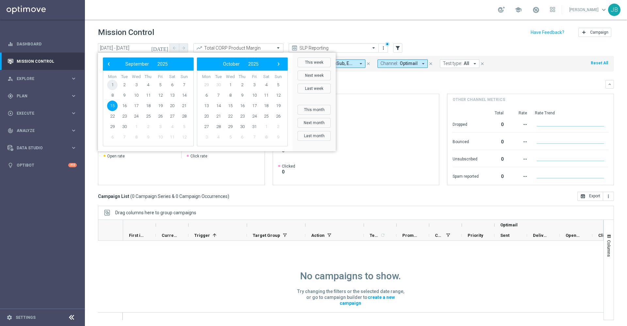
click at [114, 84] on span "1" at bounding box center [112, 85] width 10 height 10
click at [114, 104] on span "15" at bounding box center [112, 106] width 10 height 10
type input "01 Sep 2025 - 15 Sep 2025"
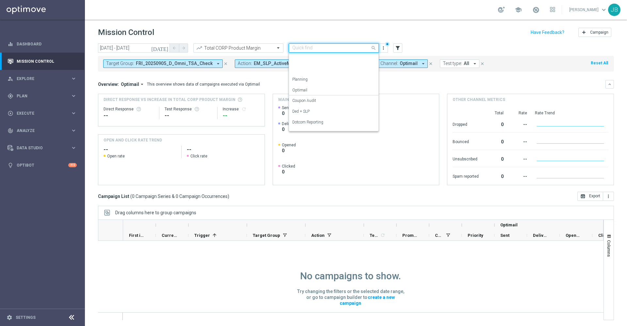
click at [339, 49] on input "text" at bounding box center [327, 48] width 70 height 6
click at [311, 60] on div "Analysis" at bounding box center [333, 58] width 83 height 11
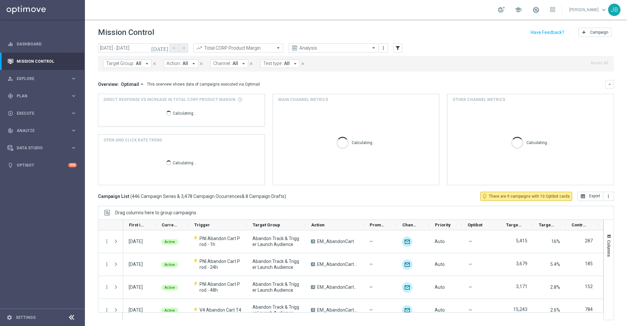
click at [141, 65] on button "Target Group: All arrow_drop_down" at bounding box center [127, 63] width 48 height 8
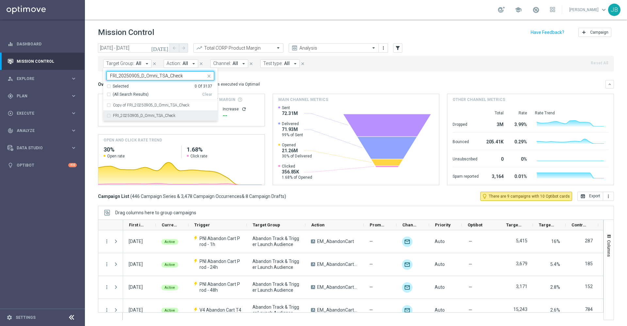
click at [161, 116] on label "FRI_20250905_D_Omni_TSA_Check" at bounding box center [144, 116] width 62 height 4
type input "FRI_20250905_D_Omni_TSA_Check"
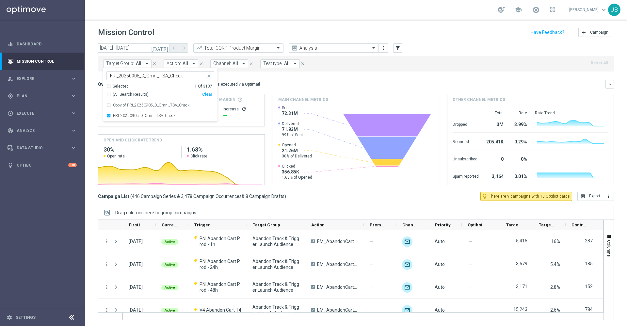
click at [285, 83] on div "Overview: Optimail arrow_drop_down This overview shows data of campaigns execut…" at bounding box center [352, 84] width 508 height 6
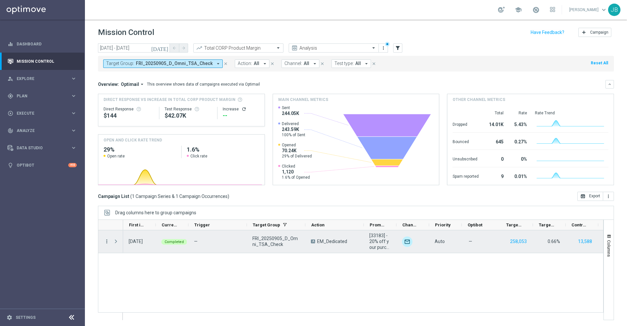
click at [106, 241] on icon "more_vert" at bounding box center [107, 242] width 6 height 6
click at [127, 244] on span "Campaign Details" at bounding box center [136, 245] width 33 height 5
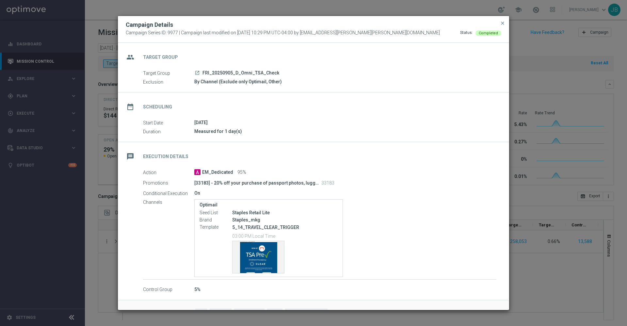
click at [198, 73] on icon "launch" at bounding box center [197, 72] width 5 height 5
click at [504, 25] on span "close" at bounding box center [502, 23] width 5 height 5
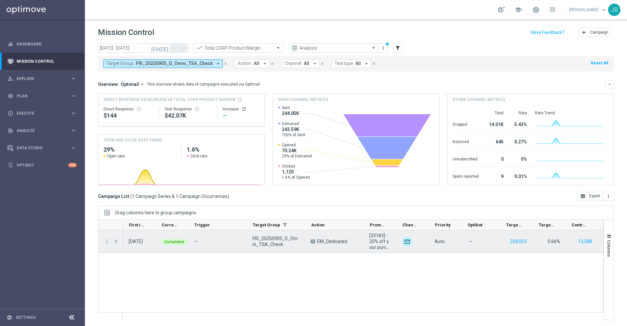
click at [115, 241] on span "Press SPACE to select this row." at bounding box center [116, 241] width 6 height 5
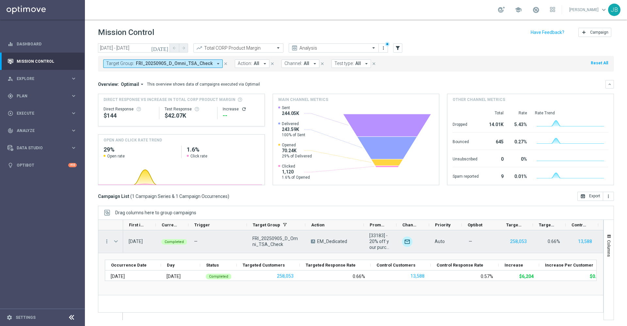
scroll to position [1, 0]
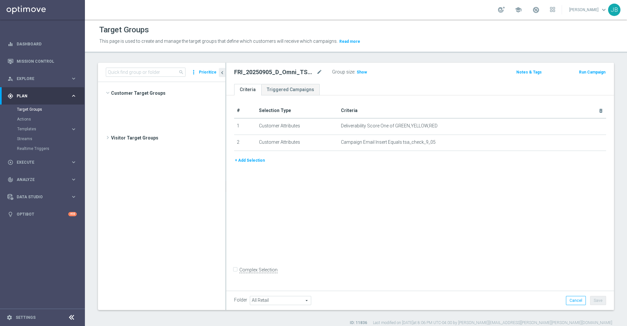
scroll to position [362, 0]
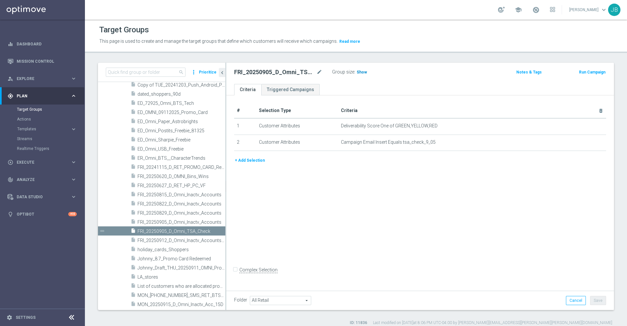
click at [361, 74] on span "Show" at bounding box center [362, 72] width 10 height 5
